Goal: Find specific page/section: Find specific page/section

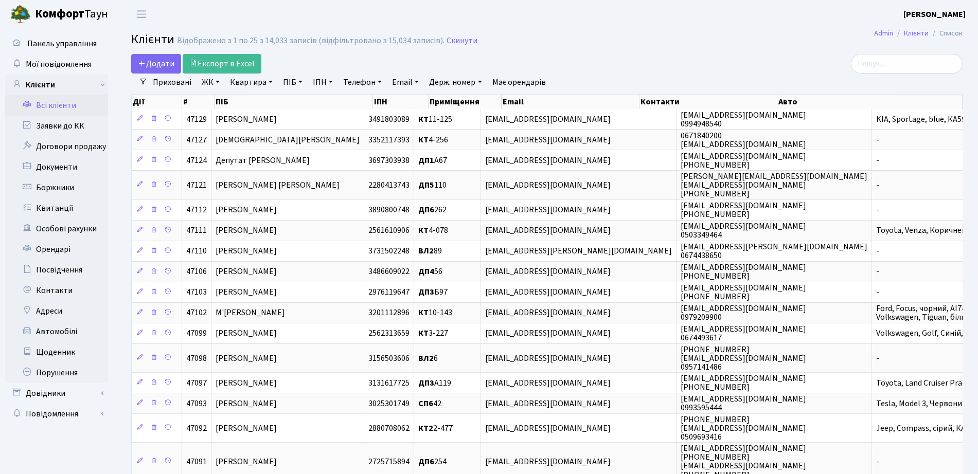
select select "25"
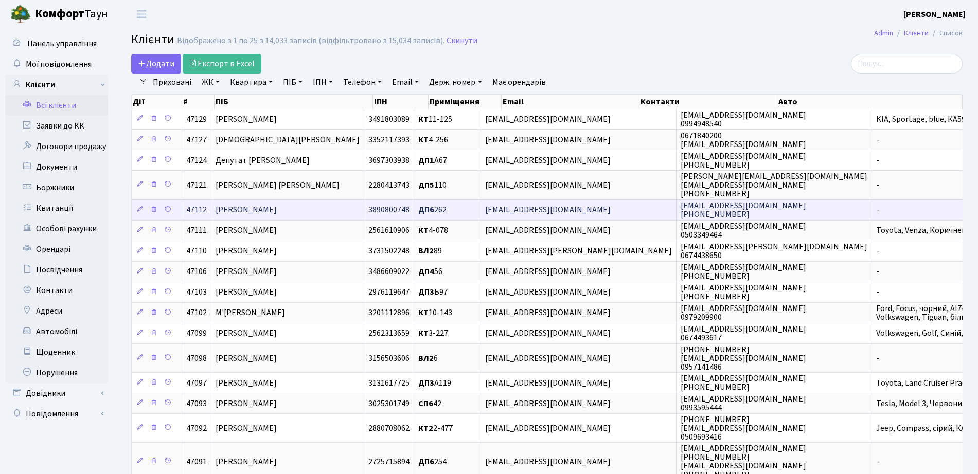
scroll to position [64, 0]
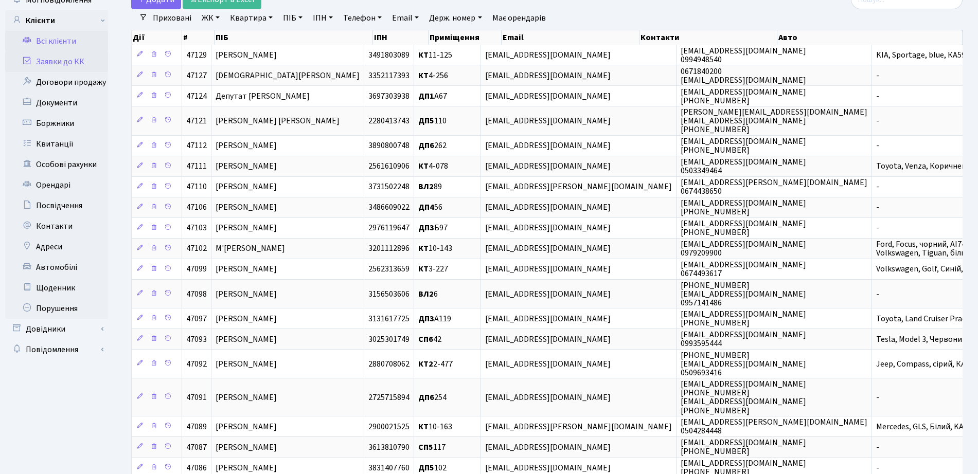
click at [75, 64] on link "Заявки до КК" at bounding box center [56, 61] width 103 height 21
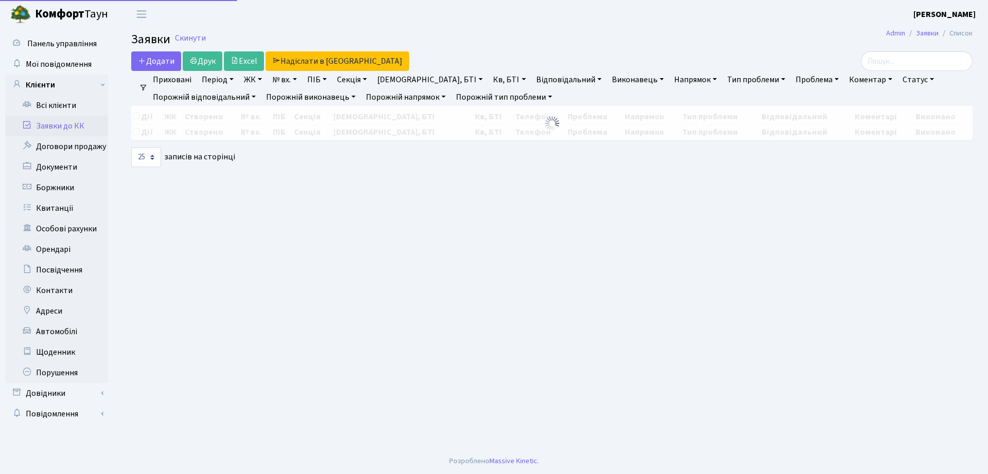
select select "25"
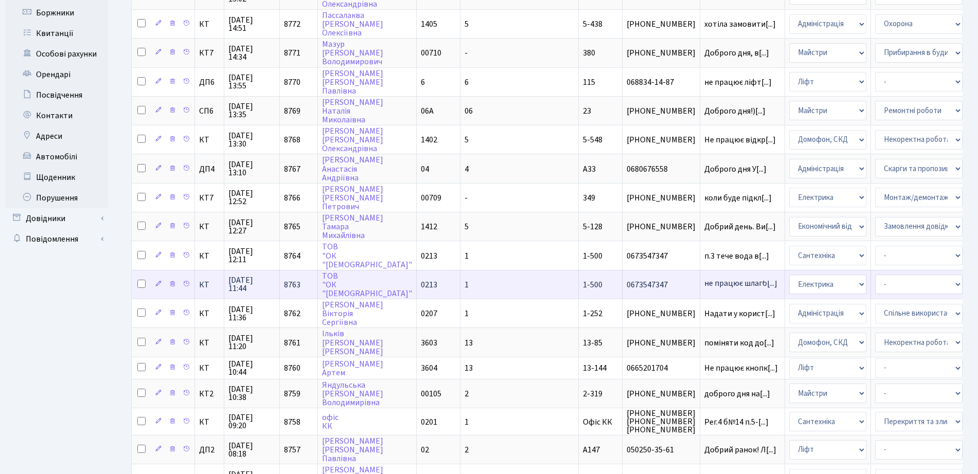
scroll to position [193, 0]
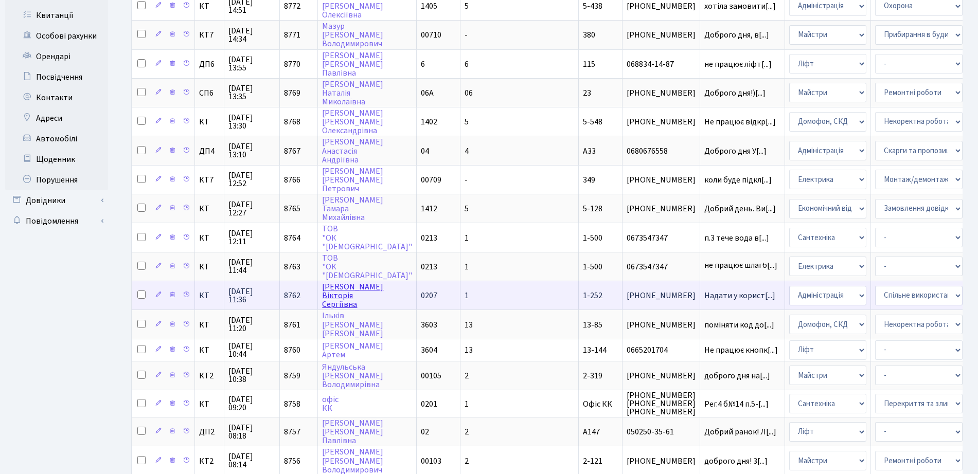
click at [337, 301] on link "[PERSON_NAME]" at bounding box center [352, 295] width 61 height 29
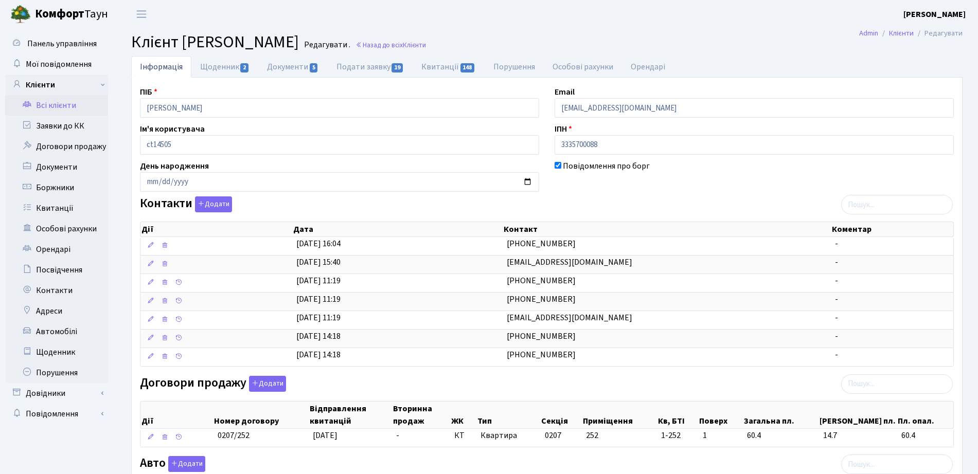
click at [218, 54] on span "Клієнт [PERSON_NAME]" at bounding box center [215, 42] width 168 height 24
click at [220, 60] on link "Щоденник 2" at bounding box center [224, 66] width 67 height 21
select select "25"
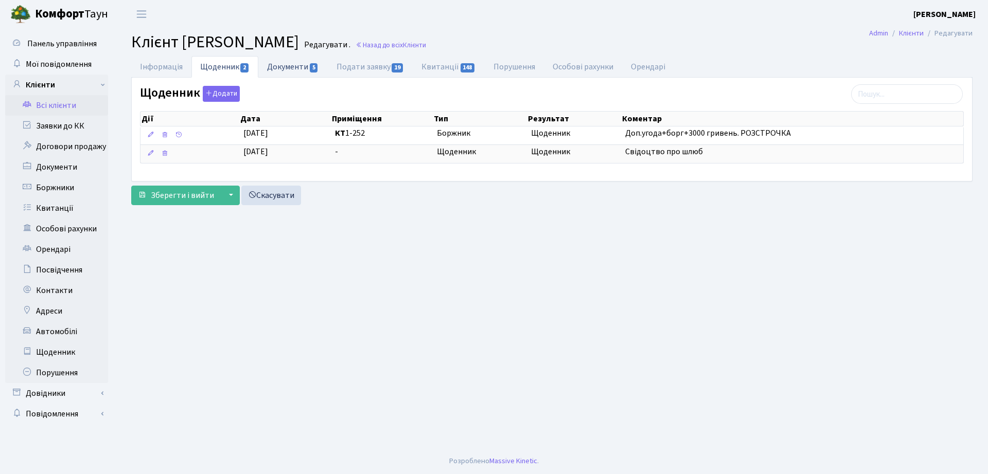
click at [281, 66] on link "Документи 5" at bounding box center [292, 66] width 69 height 21
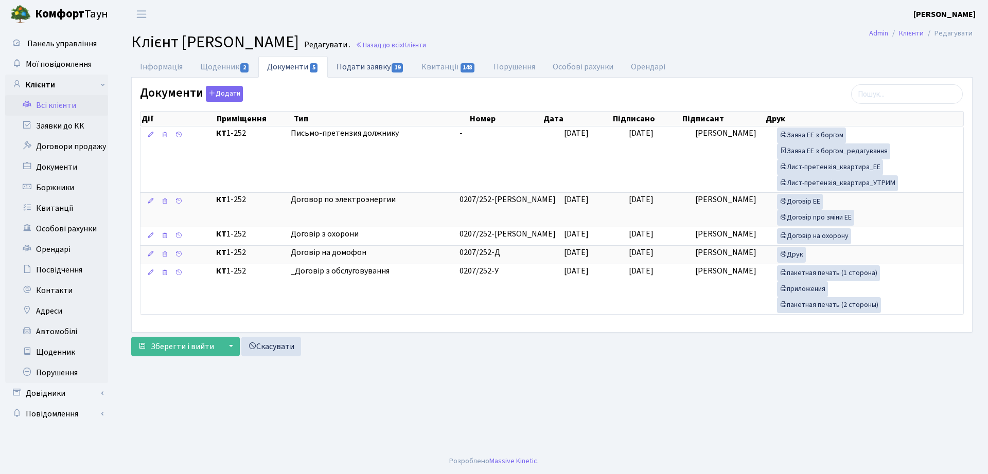
click at [396, 67] on span "19" at bounding box center [397, 67] width 11 height 9
select select "25"
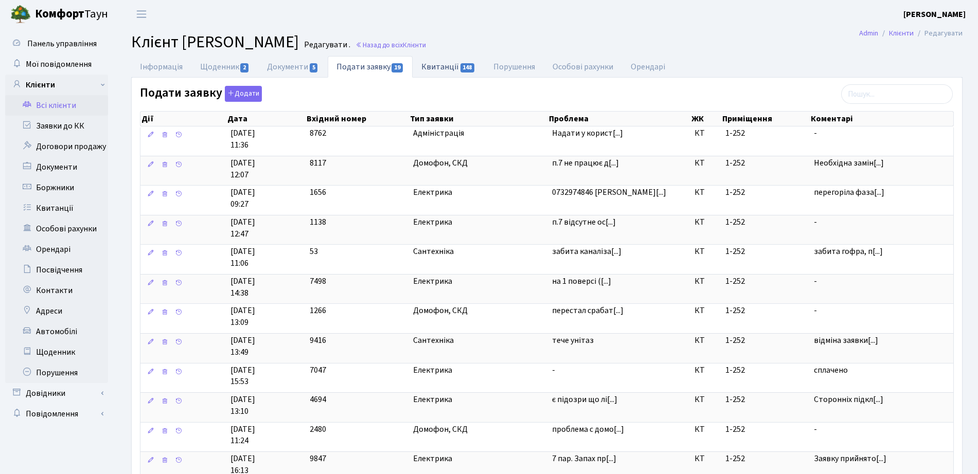
click at [438, 71] on link "Квитанції 148" at bounding box center [449, 66] width 72 height 21
select select "25"
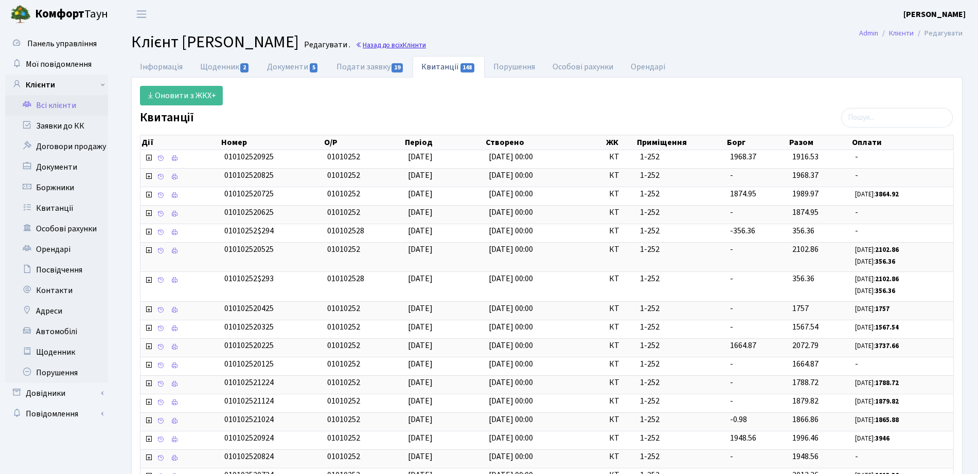
click at [452, 39] on h2 "Клієнт [PERSON_NAME] . Назад до всіх Клієнти" at bounding box center [547, 42] width 832 height 20
click at [426, 44] on link "Назад до всіх Клієнти" at bounding box center [391, 45] width 70 height 10
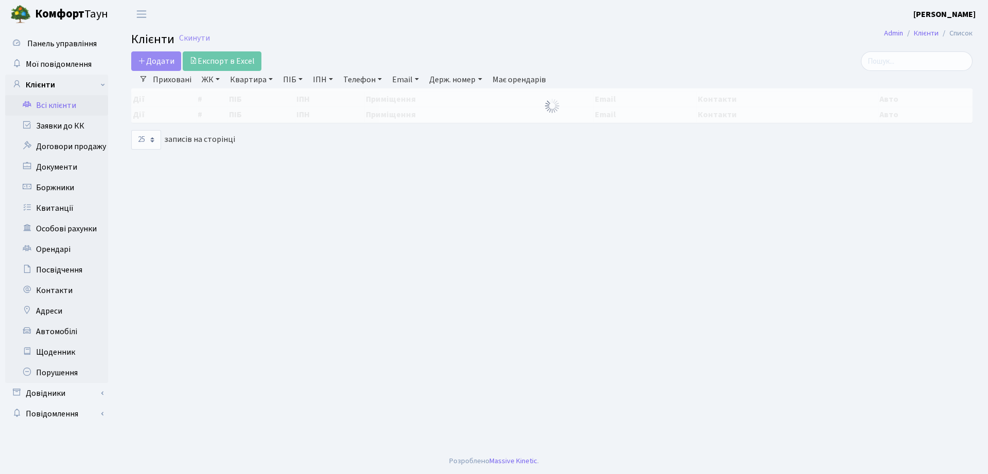
select select "25"
